Goal: Task Accomplishment & Management: Manage account settings

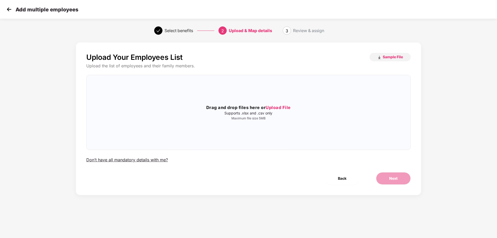
click at [10, 8] on img at bounding box center [9, 9] width 8 height 8
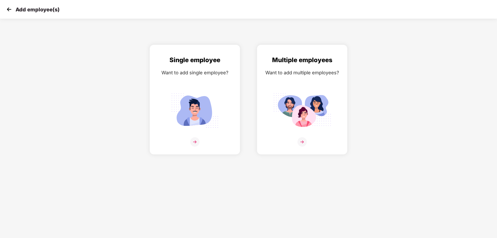
click at [9, 10] on img at bounding box center [9, 9] width 8 height 8
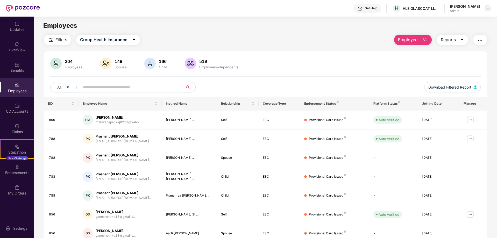
click at [488, 5] on div at bounding box center [487, 8] width 6 height 6
click at [445, 32] on div "Logout" at bounding box center [462, 31] width 67 height 10
